Goal: Find specific page/section: Find specific page/section

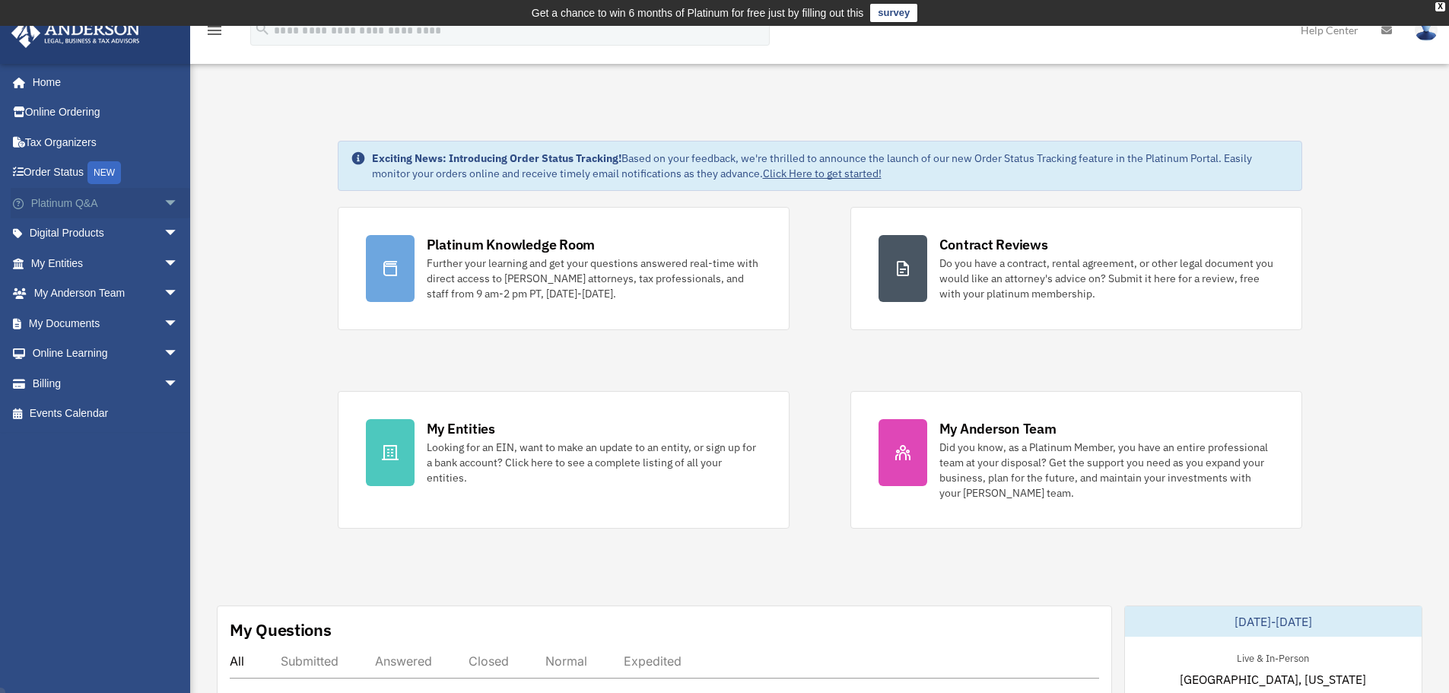
click at [164, 204] on span "arrow_drop_down" at bounding box center [179, 203] width 30 height 31
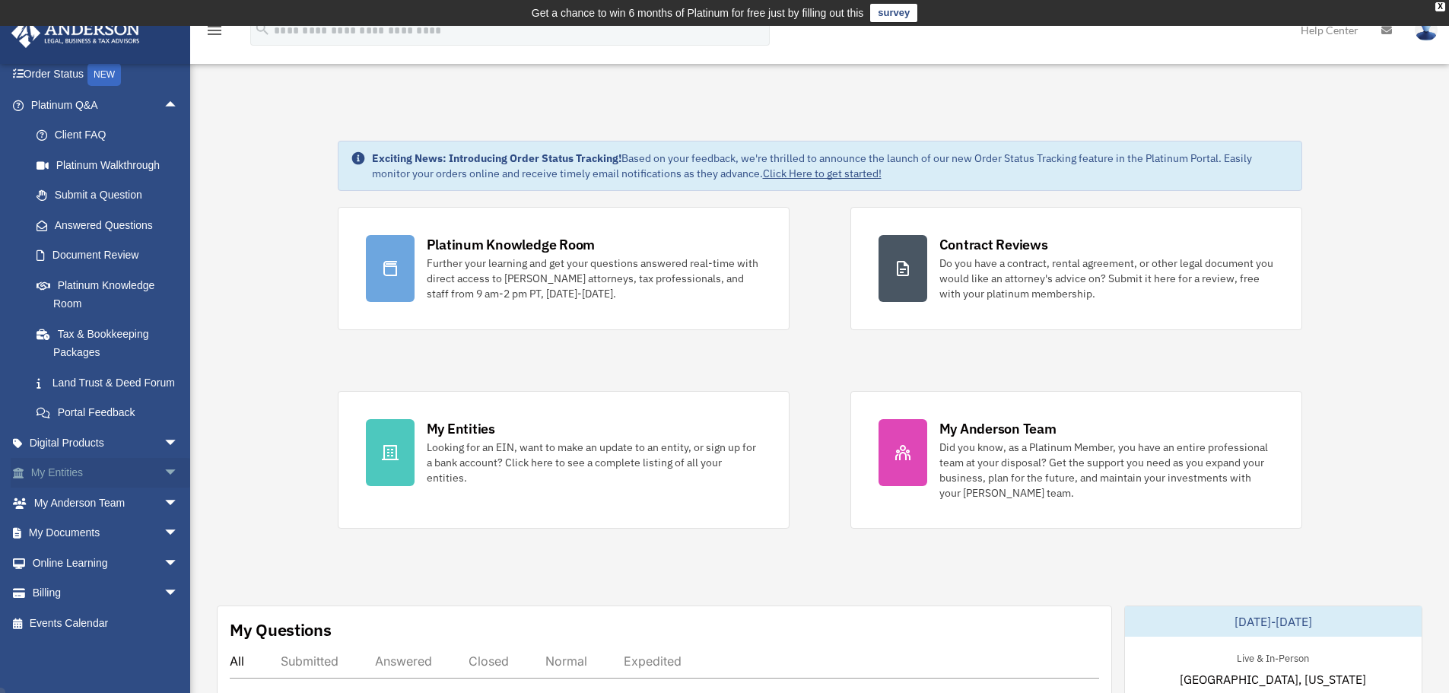
click at [164, 481] on span "arrow_drop_down" at bounding box center [179, 473] width 30 height 31
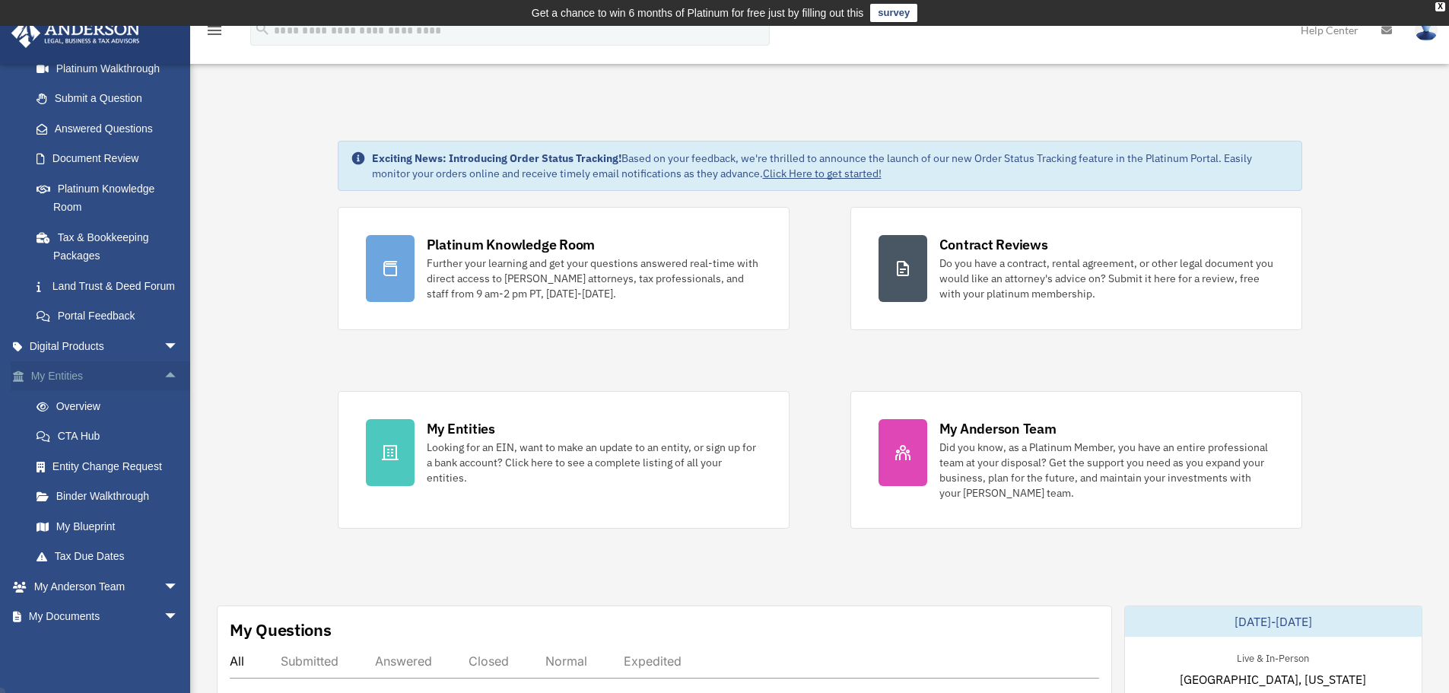
scroll to position [269, 0]
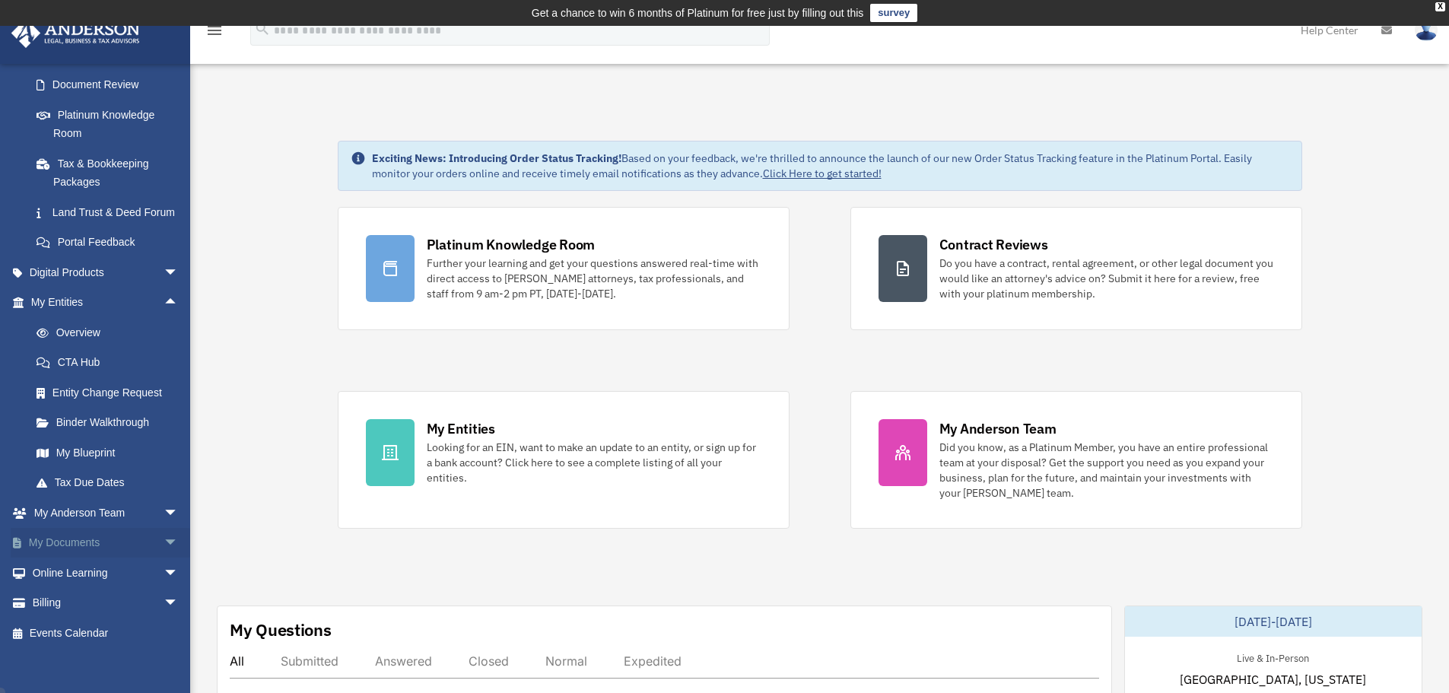
click at [172, 558] on span "arrow_drop_down" at bounding box center [179, 543] width 30 height 31
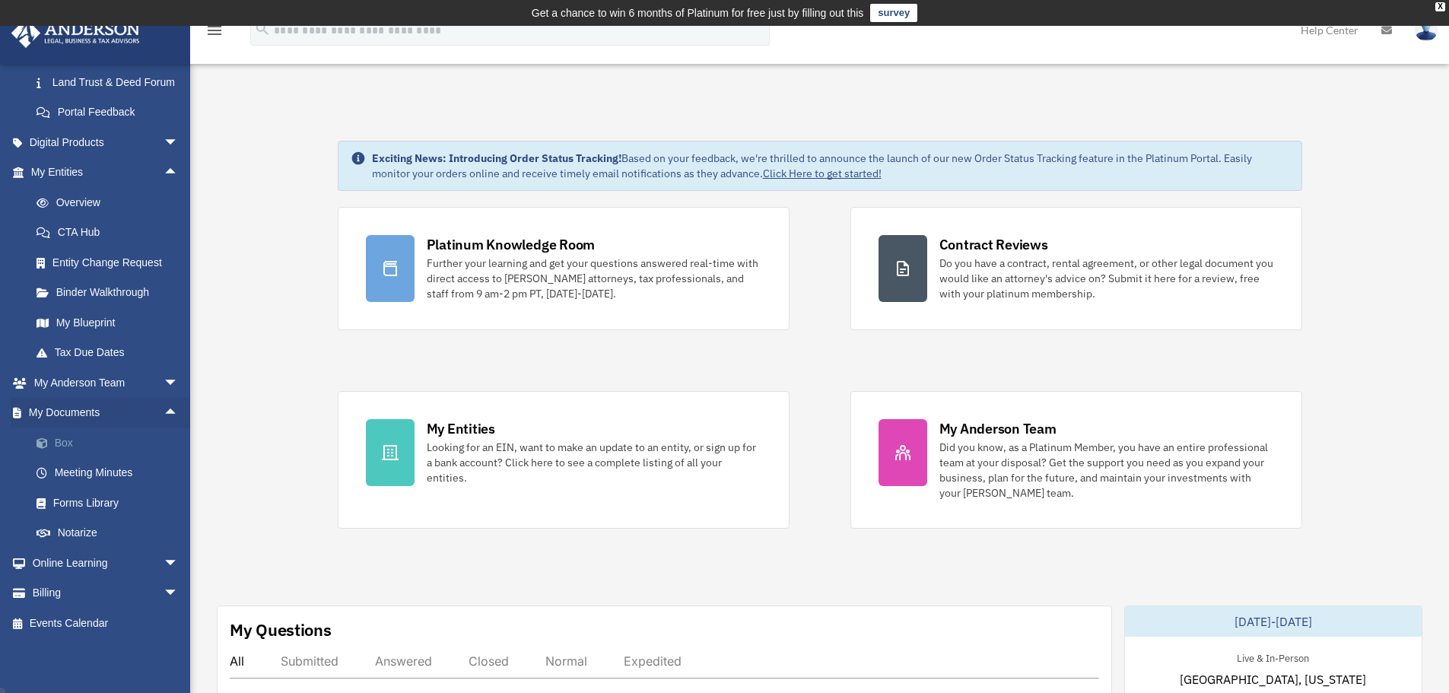
scroll to position [417, 0]
click at [119, 478] on link "Meeting Minutes" at bounding box center [111, 473] width 180 height 30
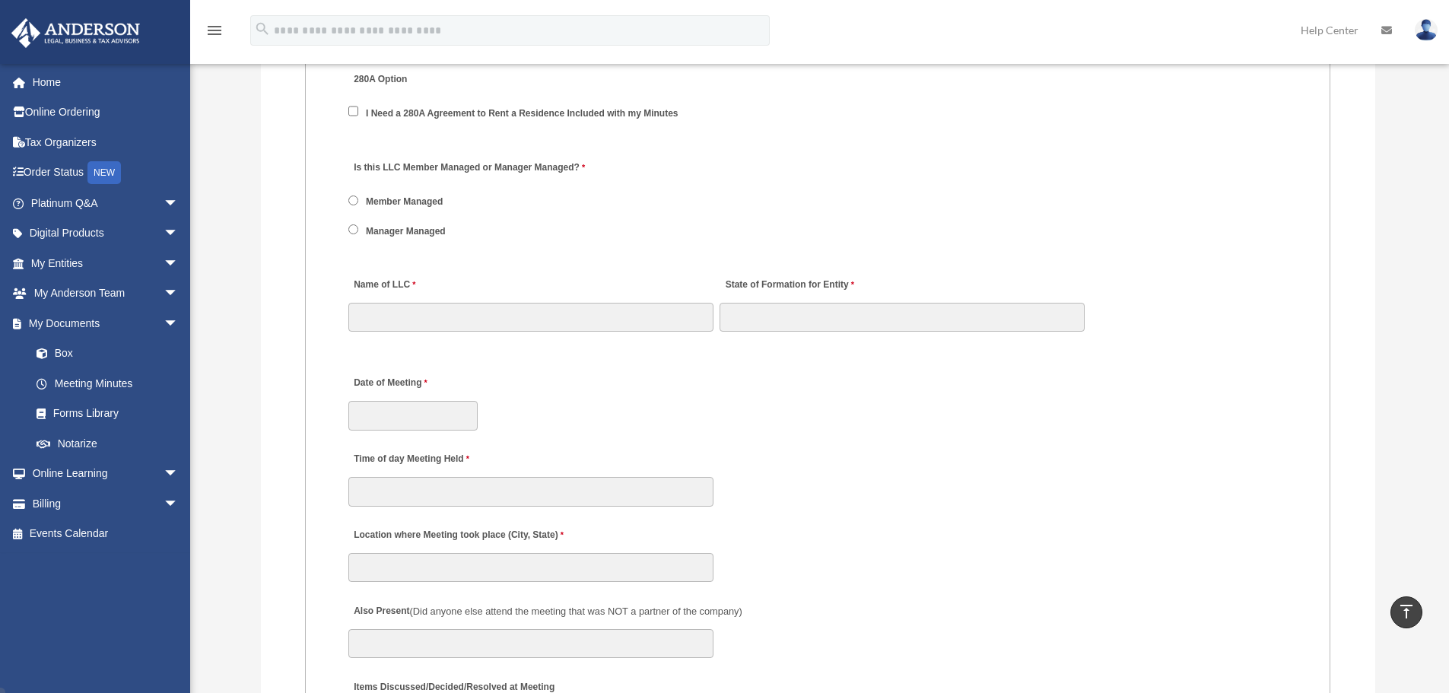
scroll to position [2156, 0]
